Goal: Information Seeking & Learning: Learn about a topic

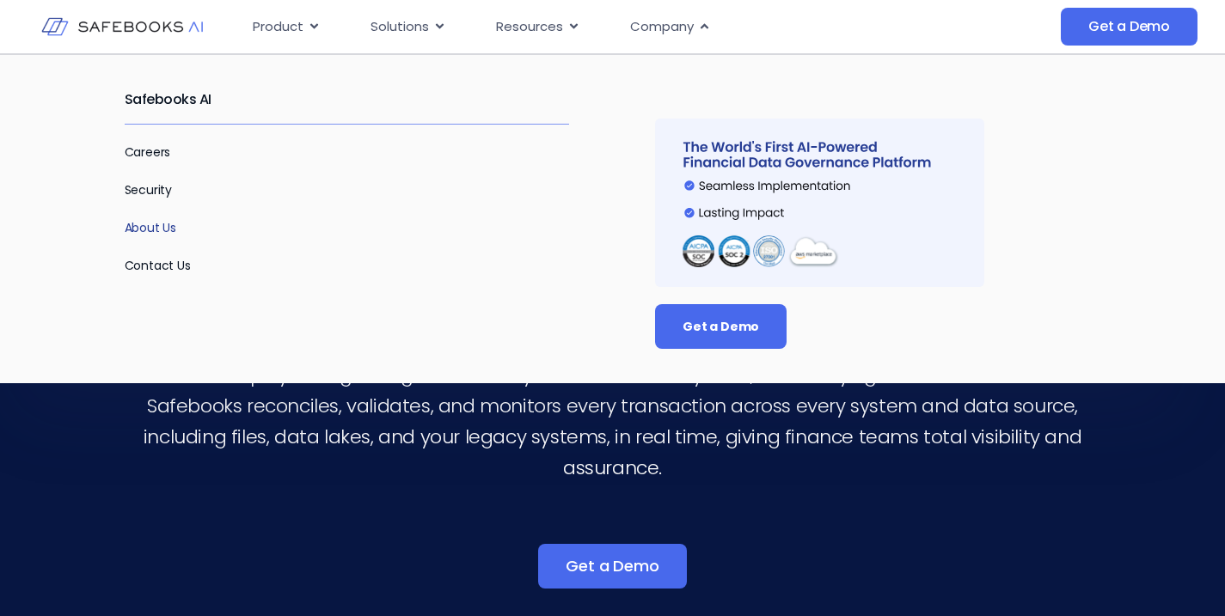
click at [138, 234] on link "About Us" at bounding box center [151, 227] width 52 height 17
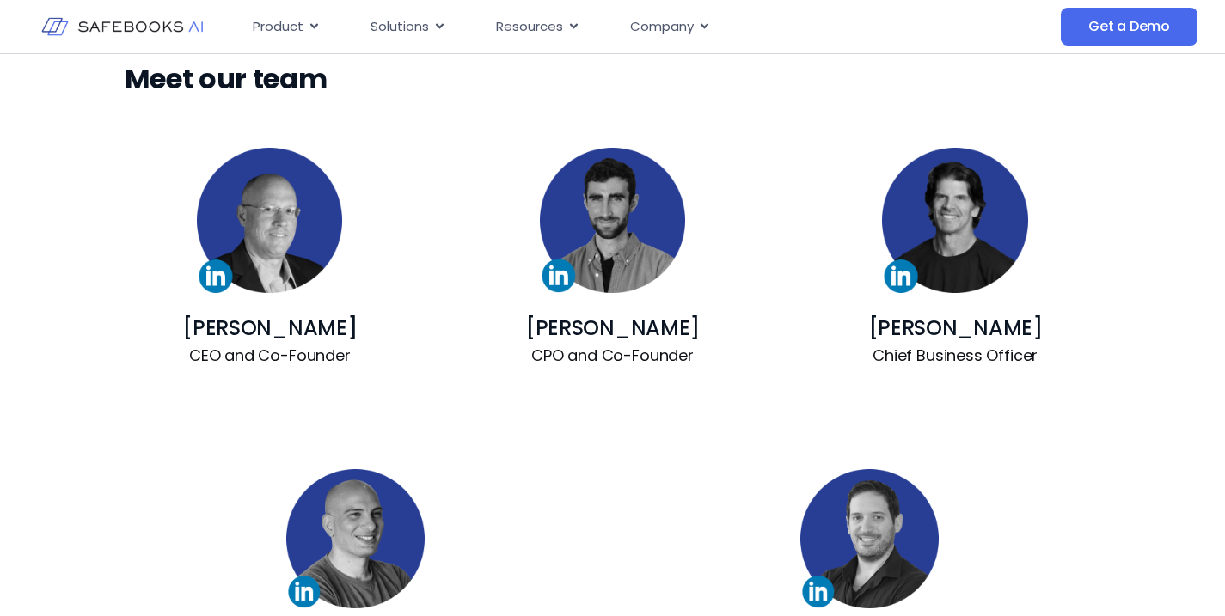
scroll to position [1244, 0]
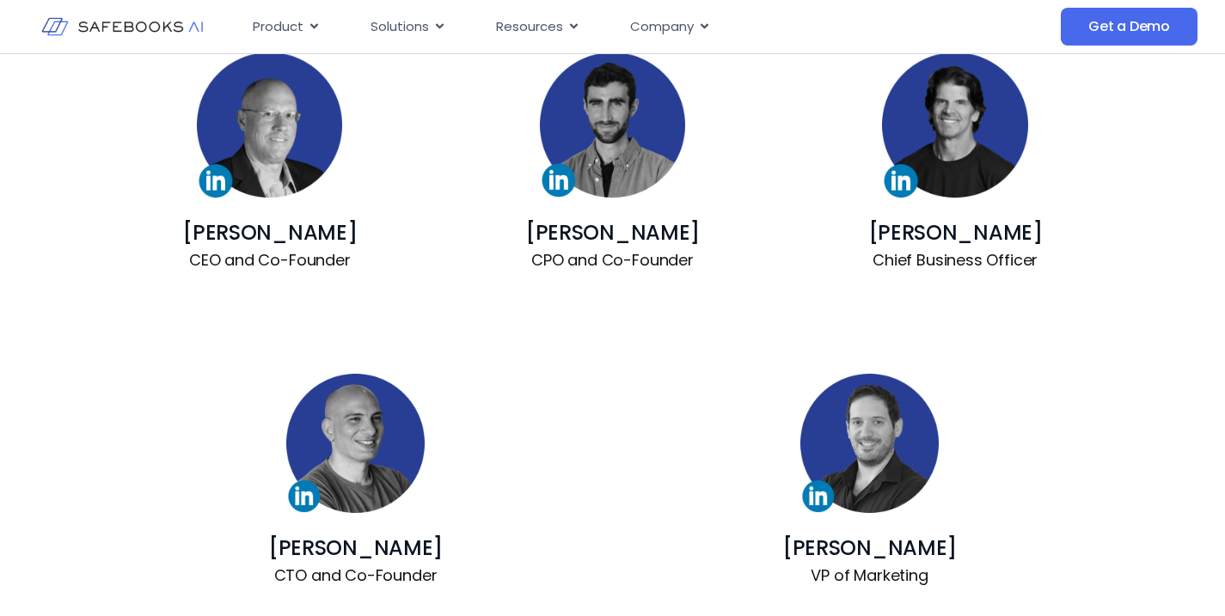
click at [605, 136] on img at bounding box center [612, 124] width 145 height 145
click at [963, 129] on img at bounding box center [954, 124] width 145 height 145
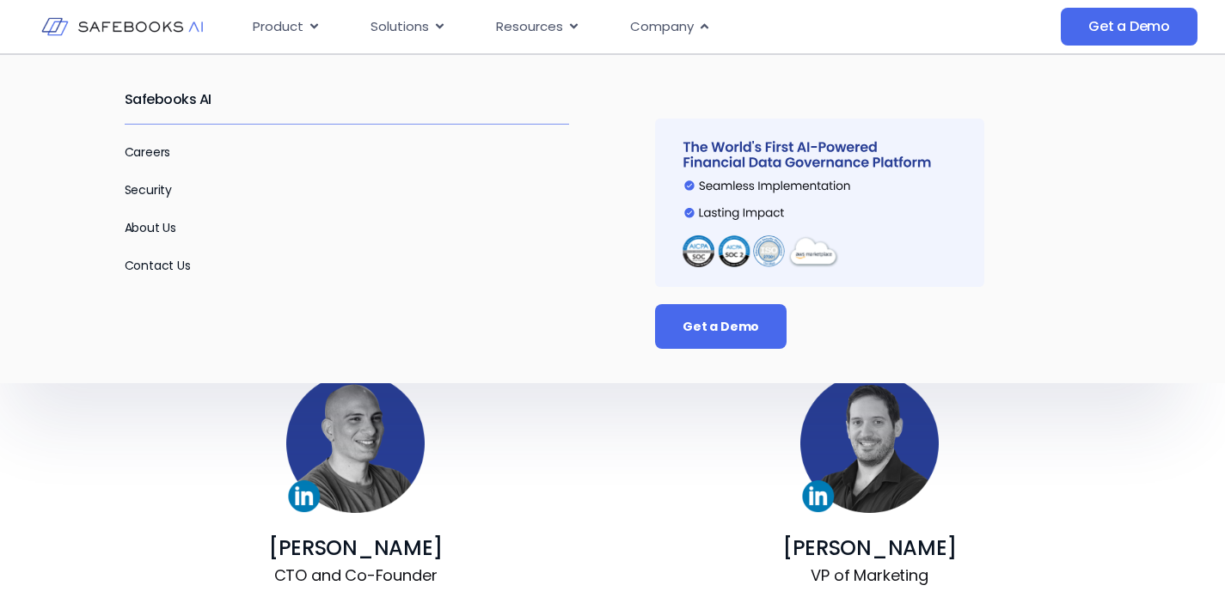
click at [957, 113] on div "Menu" at bounding box center [860, 181] width 411 height 211
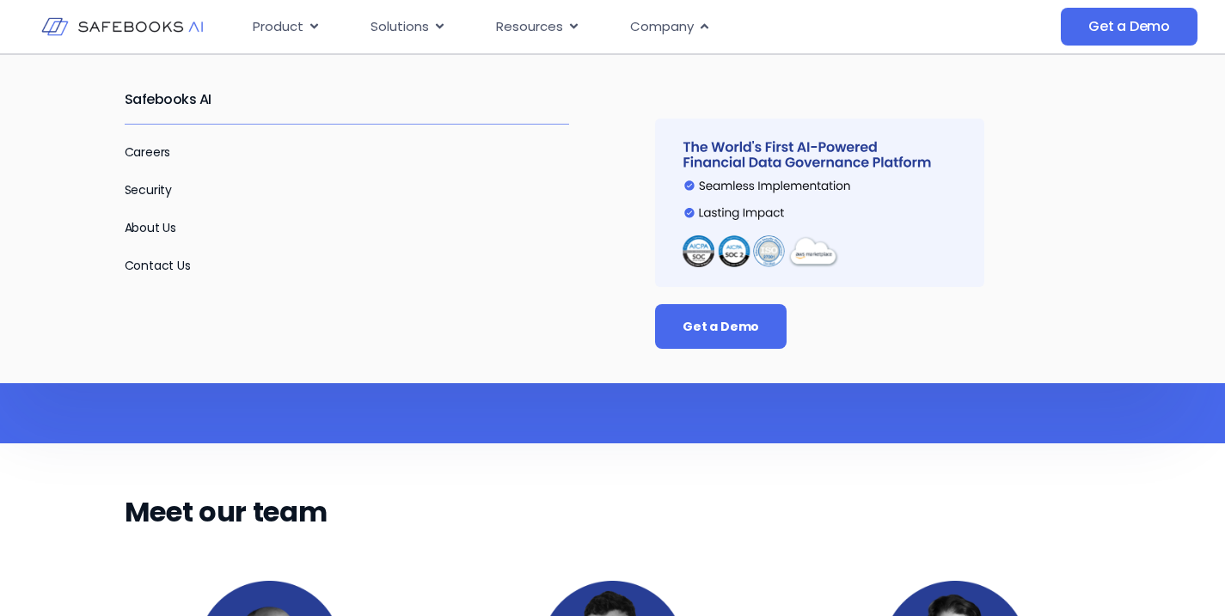
scroll to position [0, 0]
